Goal: Communication & Community: Connect with others

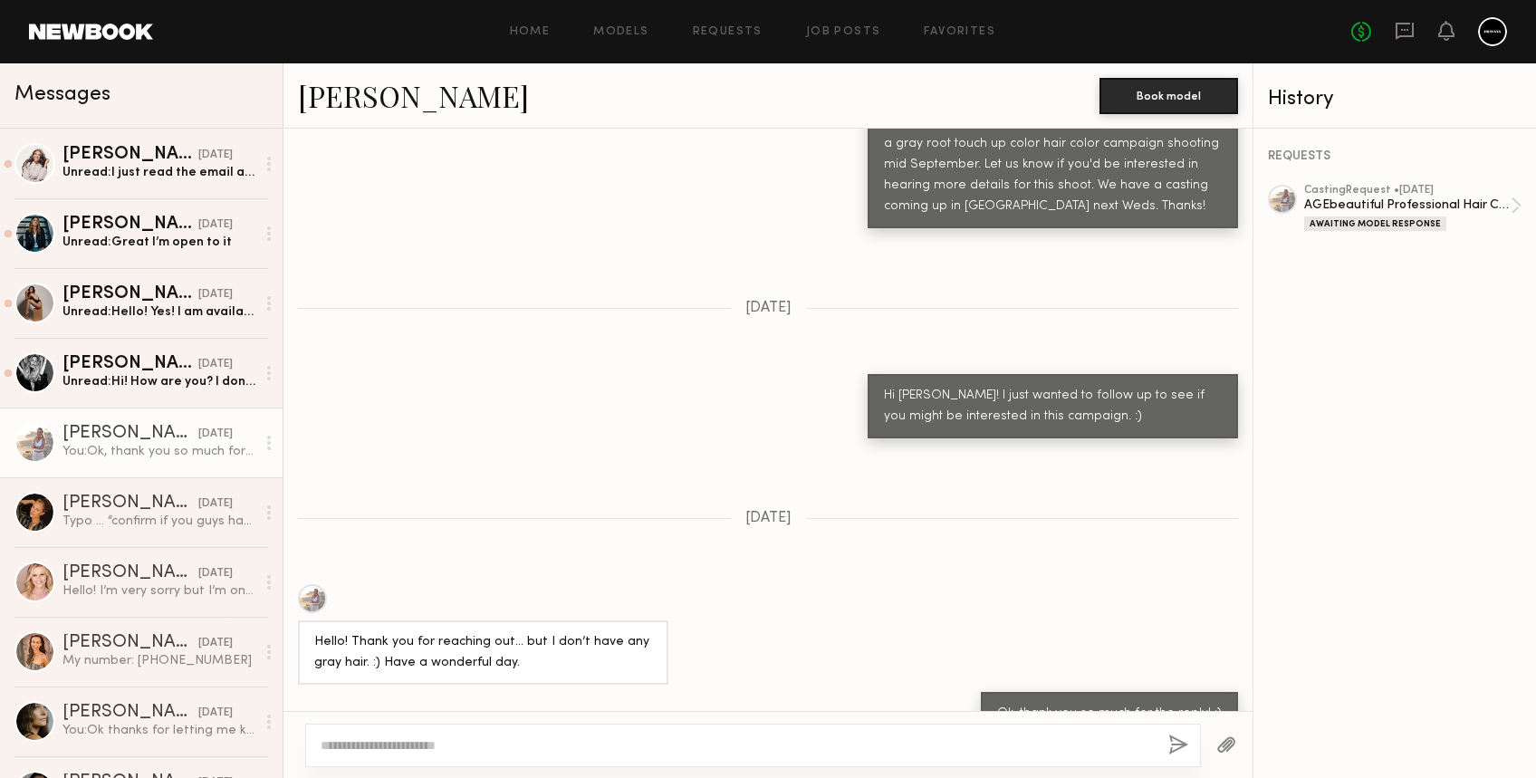
scroll to position [768, 0]
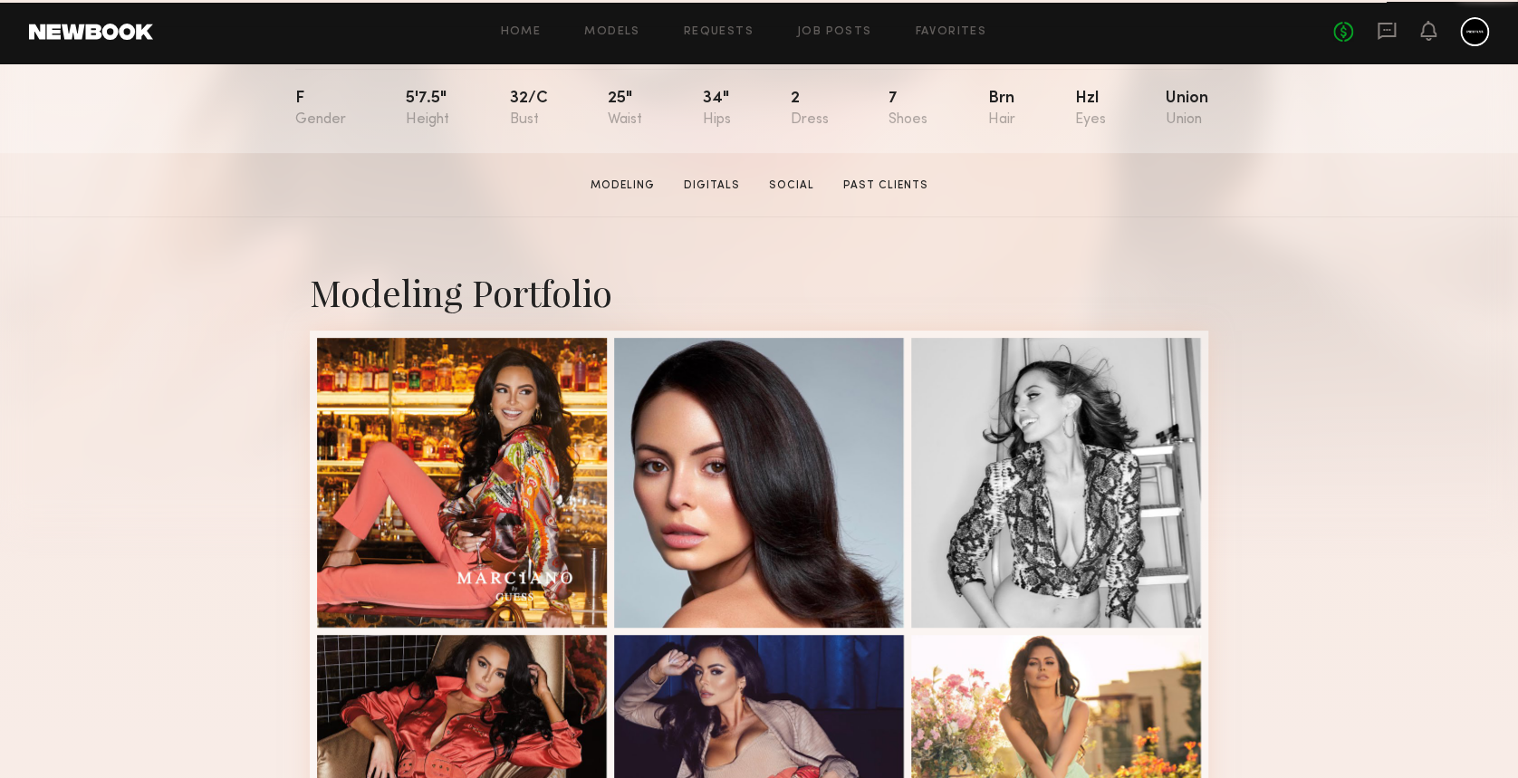
scroll to position [362, 0]
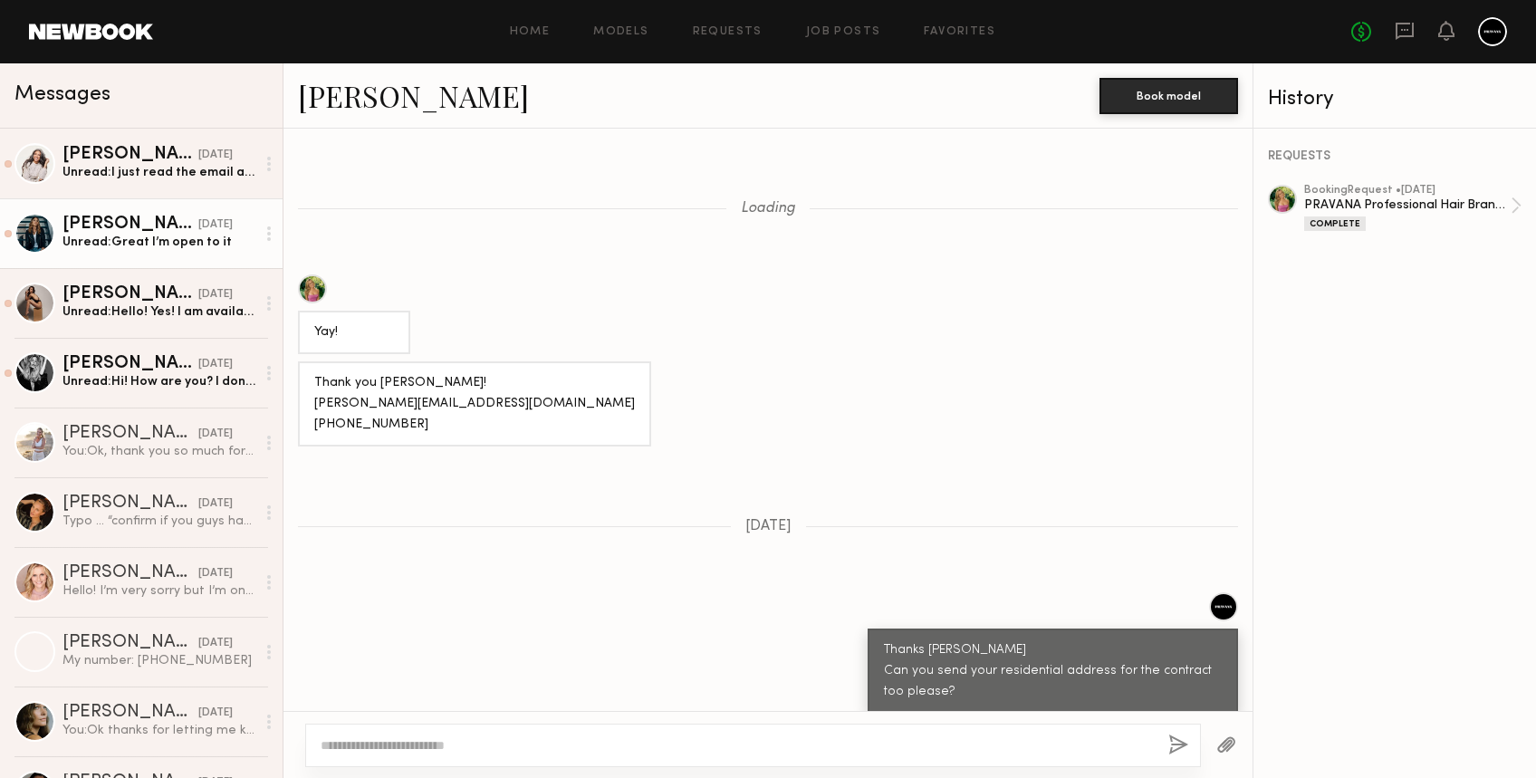
scroll to position [1487, 0]
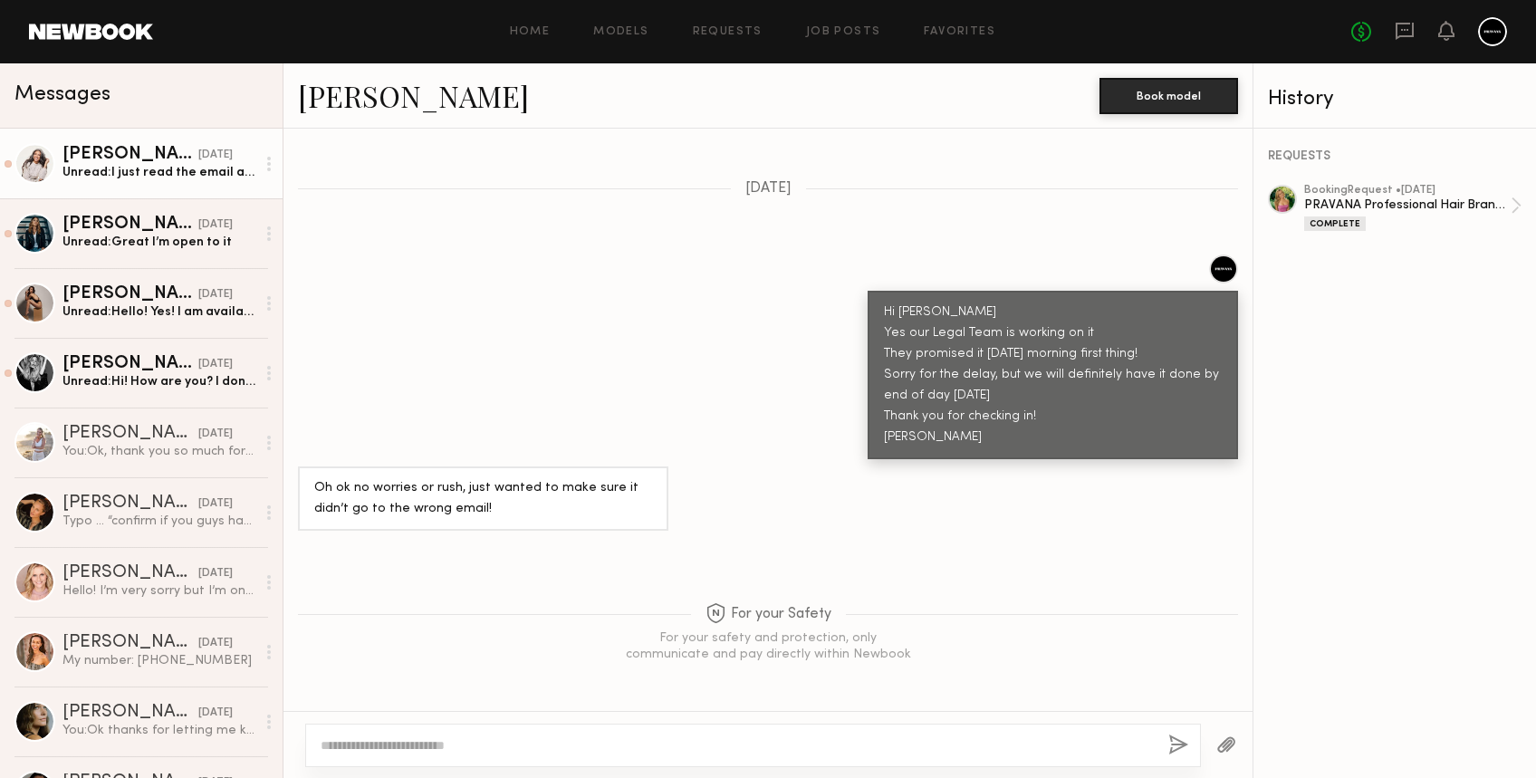
click at [170, 170] on div "Unread: I just read the email and it says the color is more permanent in the tw…" at bounding box center [158, 172] width 193 height 17
click at [198, 161] on div "yesterday" at bounding box center [215, 155] width 34 height 17
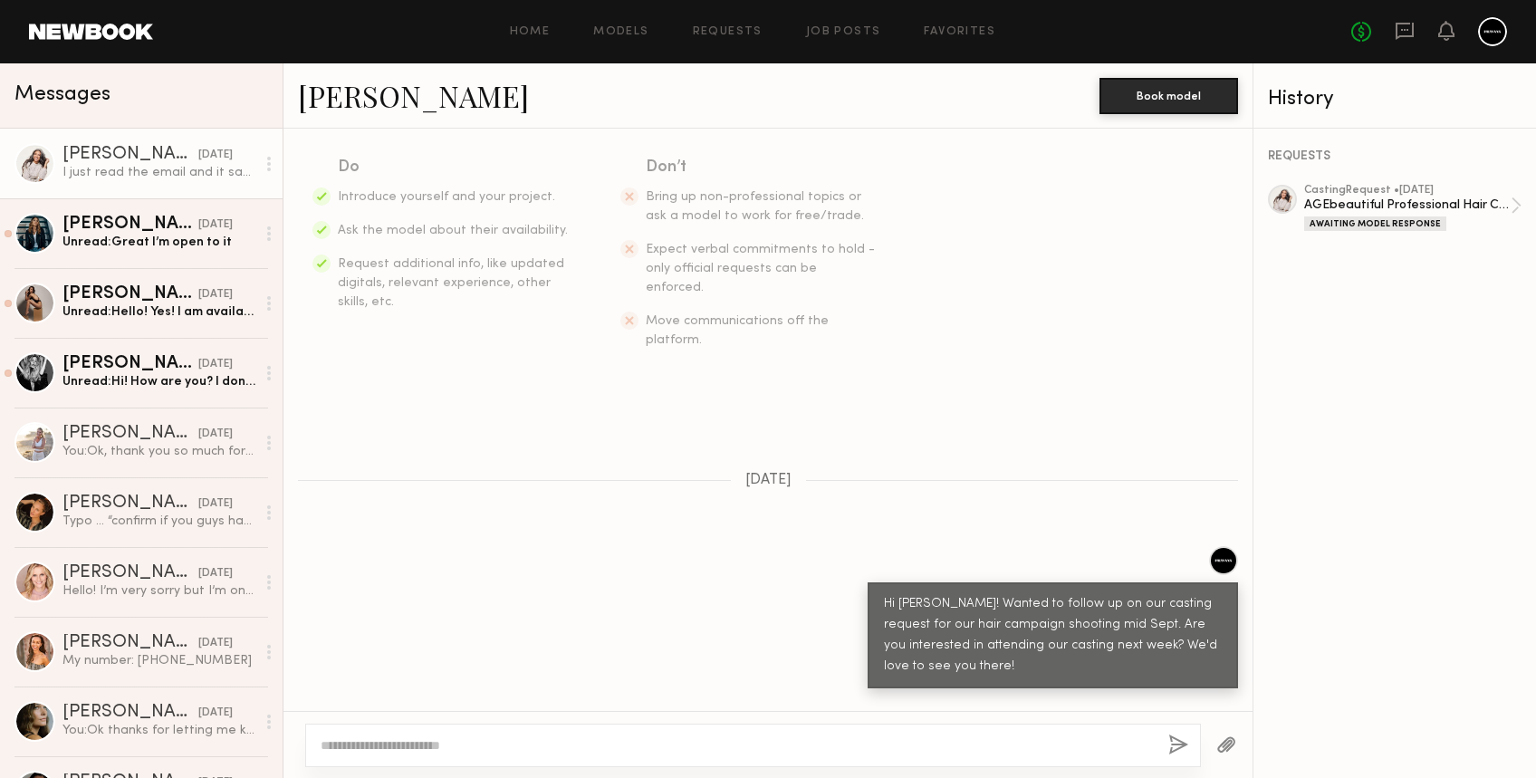
scroll to position [469, 0]
